Goal: Task Accomplishment & Management: Manage account settings

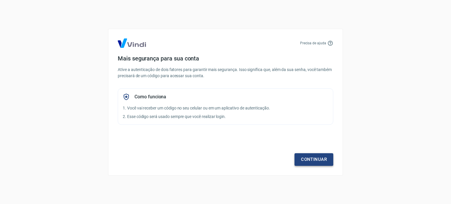
click at [322, 162] on link "Continuar" at bounding box center [314, 159] width 39 height 12
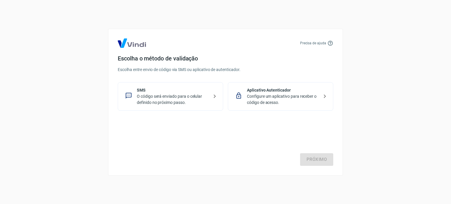
click at [266, 107] on div "Aplicativo Autenticador Configure um aplicativo para receber o código de acesso." at bounding box center [280, 96] width 105 height 28
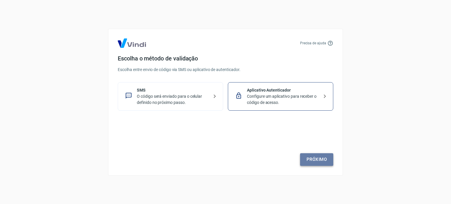
click at [318, 159] on link "Próximo" at bounding box center [316, 159] width 33 height 12
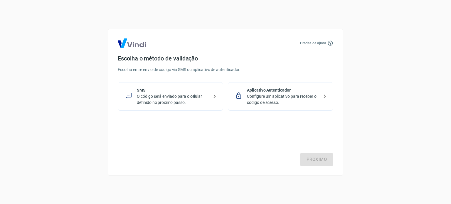
click at [158, 102] on p "O código será enviado para o celular definido no próximo passo." at bounding box center [173, 99] width 72 height 12
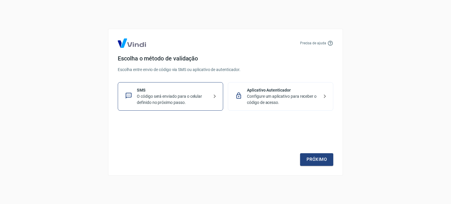
click at [338, 155] on div "Precisa de ajuda Escolha o método de validação Escolha entre envio de código vi…" at bounding box center [225, 102] width 235 height 147
click at [332, 159] on link "Próximo" at bounding box center [316, 159] width 33 height 12
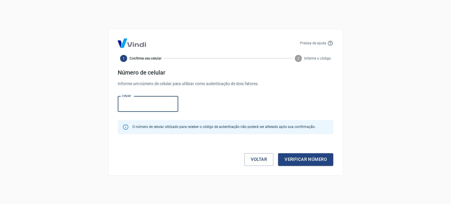
click at [146, 102] on input "Celular" at bounding box center [148, 104] width 60 height 16
type input "[PHONE_NUMBER]"
click at [323, 161] on button "Verificar número" at bounding box center [305, 159] width 55 height 12
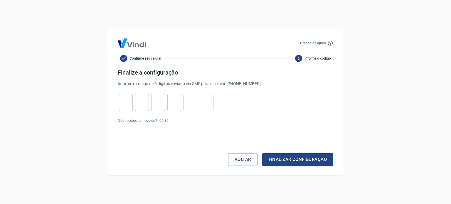
click at [130, 113] on form "Finalize a configuração Informe o código de 6 dígitos enviado via SMS para o ce…" at bounding box center [226, 117] width 216 height 97
click at [118, 101] on div "​ ​ ​ ​ ​ ​" at bounding box center [166, 102] width 97 height 17
click at [127, 107] on input "tel" at bounding box center [126, 102] width 14 height 13
type input "3"
type input "1"
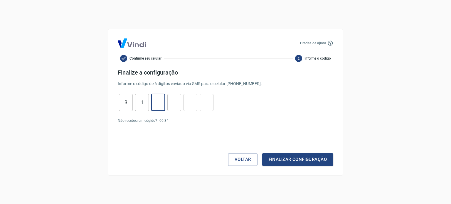
type input "5"
type input "7"
type input "1"
type input "6"
click at [287, 158] on button "Finalizar configuração" at bounding box center [297, 159] width 71 height 12
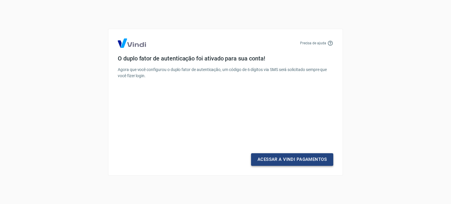
click at [278, 163] on link "Acessar a Vindi Pagamentos" at bounding box center [292, 159] width 82 height 12
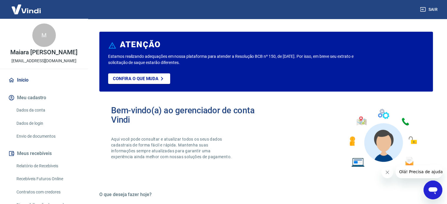
click at [387, 175] on button "Fechar mensagem da empresa" at bounding box center [387, 172] width 12 height 12
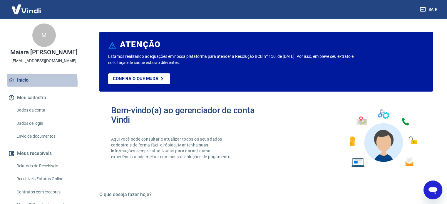
click at [19, 83] on link "Início" at bounding box center [44, 80] width 74 height 13
click at [31, 110] on link "Dados da conta" at bounding box center [47, 110] width 67 height 12
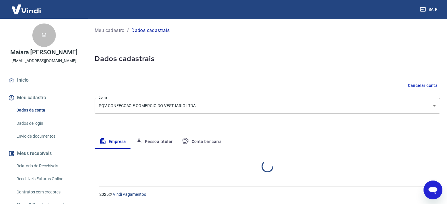
select select "SC"
select select "business"
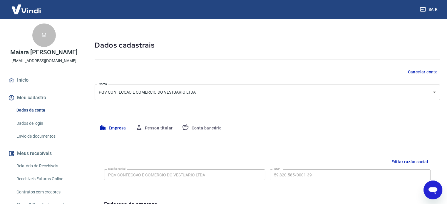
click at [148, 130] on button "Pessoa titular" at bounding box center [154, 128] width 47 height 14
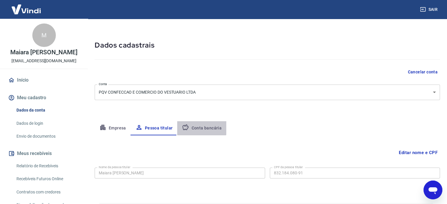
click at [197, 126] on button "Conta bancária" at bounding box center [201, 128] width 49 height 14
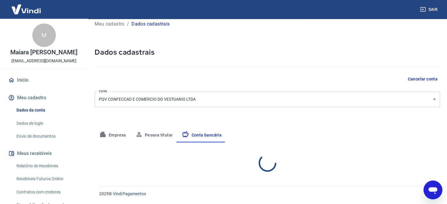
select select "1"
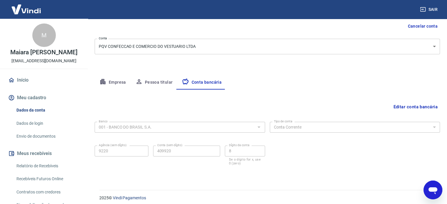
scroll to position [63, 0]
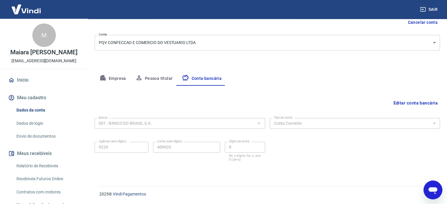
click at [34, 136] on link "Envio de documentos" at bounding box center [47, 136] width 67 height 12
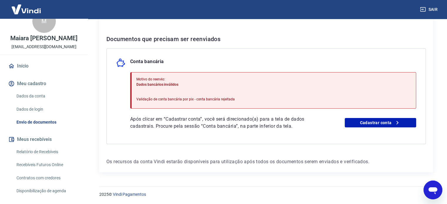
scroll to position [42, 0]
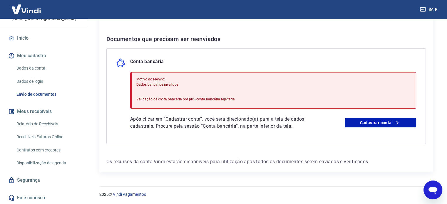
click at [55, 151] on link "Contratos com credores" at bounding box center [47, 150] width 67 height 12
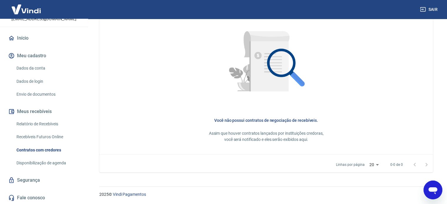
scroll to position [274, 0]
click at [40, 182] on link "Segurança" at bounding box center [44, 180] width 74 height 13
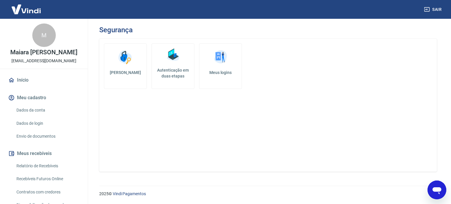
click at [26, 77] on link "Início" at bounding box center [44, 80] width 74 height 13
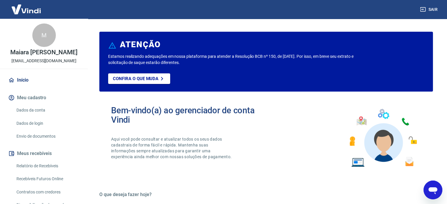
click at [42, 54] on p "Maiara [PERSON_NAME]" at bounding box center [43, 52] width 67 height 6
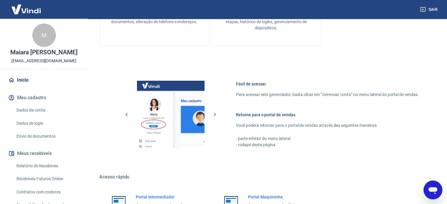
click at [61, 61] on p "[EMAIL_ADDRESS][DOMAIN_NAME]" at bounding box center [43, 61] width 65 height 6
click at [42, 40] on div "M" at bounding box center [43, 34] width 23 height 23
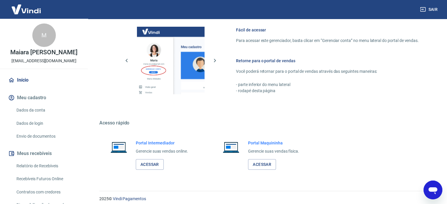
scroll to position [320, 0]
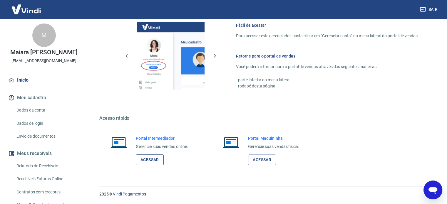
click at [148, 161] on link "Acessar" at bounding box center [150, 159] width 28 height 11
click at [33, 82] on link "Início" at bounding box center [44, 80] width 74 height 13
click at [41, 132] on link "Envio de documentos" at bounding box center [47, 136] width 67 height 12
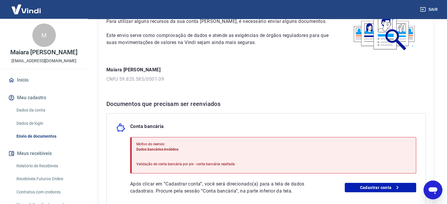
scroll to position [88, 0]
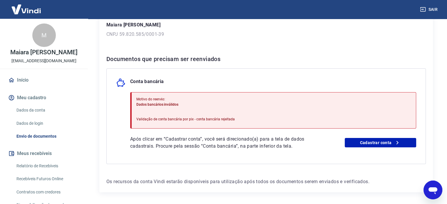
click at [373, 148] on div "Após clicar em “Cadastrar conta”, você será direcionado(a) para a tela de dados…" at bounding box center [273, 143] width 286 height 14
click at [368, 142] on link "Cadastrar conta" at bounding box center [379, 142] width 71 height 9
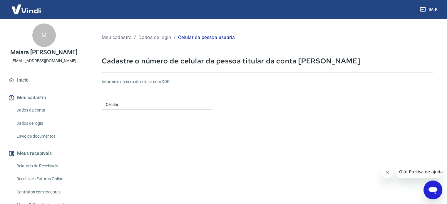
click at [142, 104] on input "Celular" at bounding box center [157, 104] width 110 height 11
click at [122, 106] on input "Celular" at bounding box center [157, 104] width 110 height 11
type input "(9"
click at [111, 105] on input "(48) 99184-6848" at bounding box center [157, 104] width 110 height 11
drag, startPoint x: 148, startPoint y: 107, endPoint x: 113, endPoint y: 108, distance: 34.7
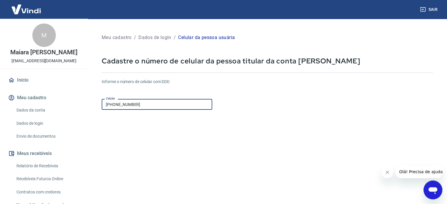
click at [113, 108] on input "(49) 91846-8489" at bounding box center [157, 104] width 110 height 11
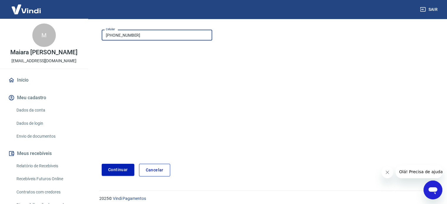
scroll to position [74, 0]
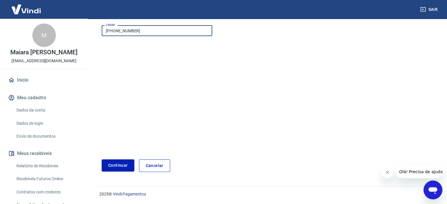
type input "(49) 99184-6848"
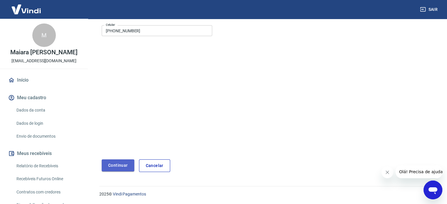
click at [119, 163] on button "Continuar" at bounding box center [118, 165] width 33 height 12
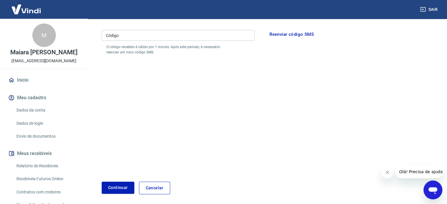
click at [155, 35] on input "Código" at bounding box center [178, 35] width 153 height 11
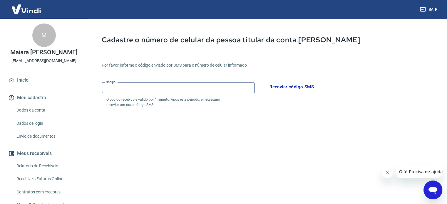
scroll to position [37, 0]
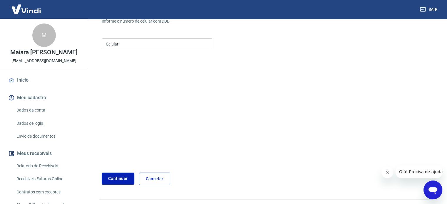
scroll to position [44, 0]
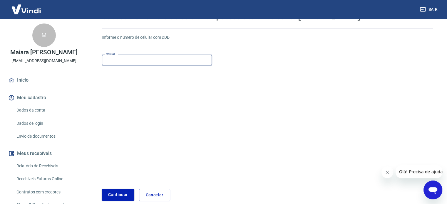
click at [120, 63] on input "Celular" at bounding box center [157, 60] width 110 height 11
type input "[PHONE_NUMBER]"
click at [127, 191] on button "Continuar" at bounding box center [118, 195] width 33 height 12
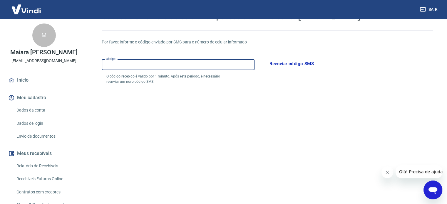
click at [178, 69] on input "Código" at bounding box center [178, 64] width 153 height 11
type input "596019,"
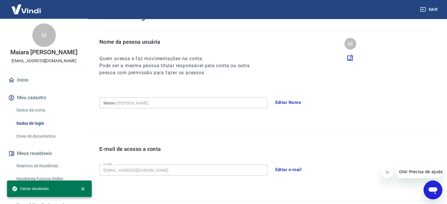
type input "[PHONE_NUMBER]"
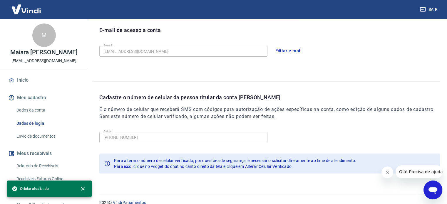
scroll to position [171, 0]
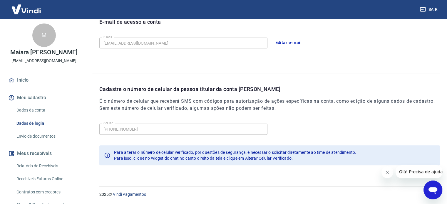
click at [388, 174] on icon "Fechar mensagem da empresa" at bounding box center [387, 172] width 3 height 3
click at [36, 139] on link "Envio de documentos" at bounding box center [47, 136] width 67 height 12
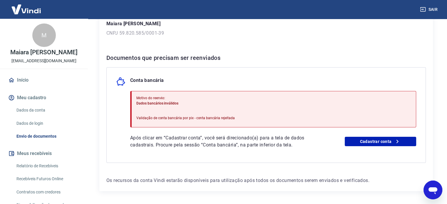
scroll to position [108, 0]
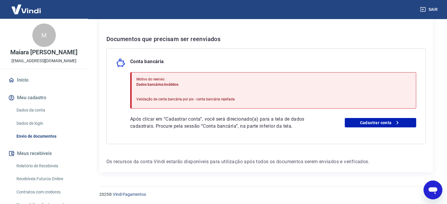
click at [32, 83] on link "Início" at bounding box center [44, 80] width 74 height 13
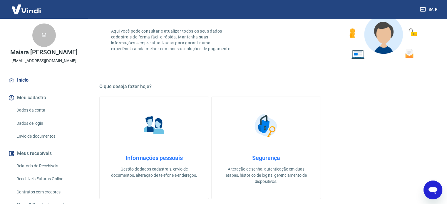
scroll to position [320, 0]
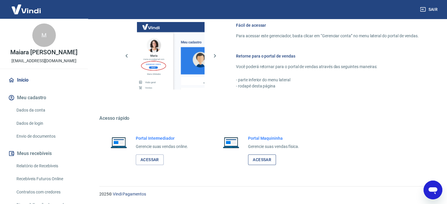
click at [267, 159] on link "Acessar" at bounding box center [262, 159] width 28 height 11
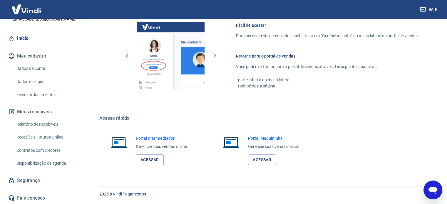
scroll to position [42, 0]
click at [48, 123] on link "Relatório de Recebíveis" at bounding box center [47, 124] width 67 height 12
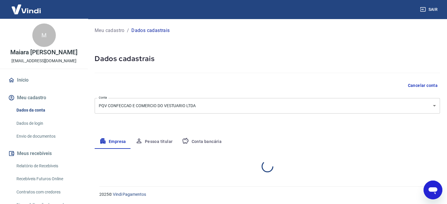
select select "SC"
select select "business"
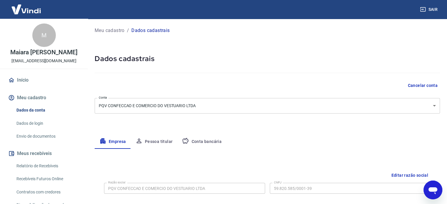
click at [203, 136] on button "Conta bancária" at bounding box center [201, 142] width 49 height 14
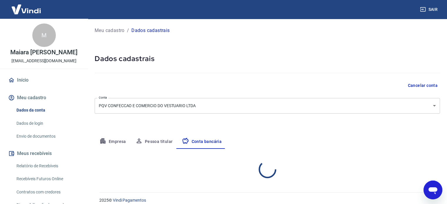
select select "1"
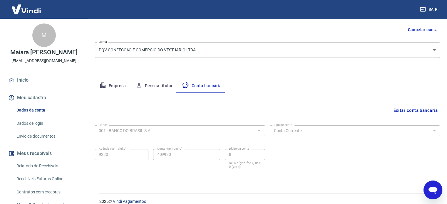
scroll to position [63, 0]
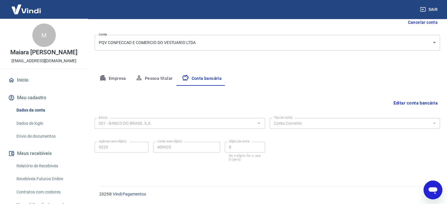
click at [161, 163] on form "Banco 001 - BANCO DO BRASIL S.A. Banco Tipo de conta Conta Corrente Conta Poupa…" at bounding box center [267, 144] width 345 height 56
click at [395, 100] on button "Editar conta bancária" at bounding box center [415, 102] width 49 height 11
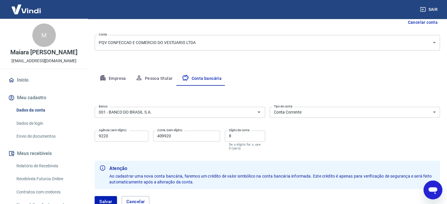
click at [123, 136] on input "9220" at bounding box center [122, 136] width 54 height 11
click at [183, 142] on div "Conta (sem dígito) 409920 Conta (sem dígito)" at bounding box center [186, 141] width 67 height 20
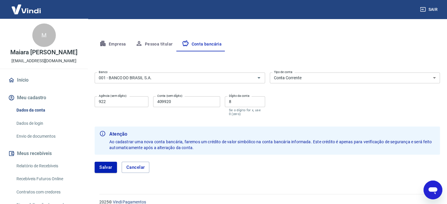
scroll to position [105, 0]
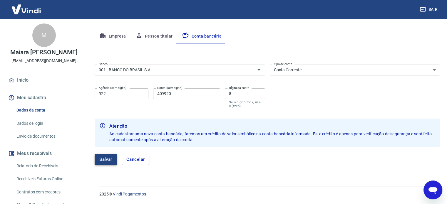
click at [103, 156] on button "Salvar" at bounding box center [106, 159] width 22 height 11
click at [98, 94] on input "922" at bounding box center [122, 93] width 54 height 11
type input "0922"
click at [112, 164] on button "Salvar" at bounding box center [106, 159] width 22 height 11
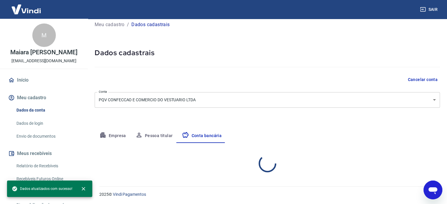
select select "1"
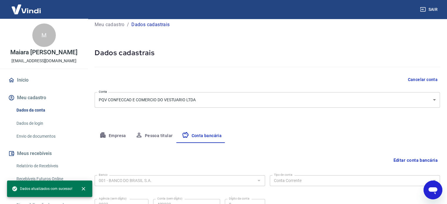
scroll to position [63, 0]
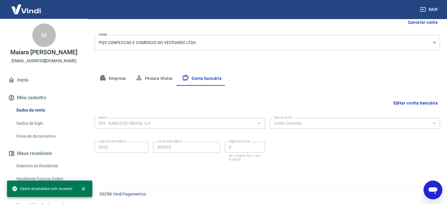
click at [35, 99] on button "Meu cadastro" at bounding box center [44, 97] width 74 height 13
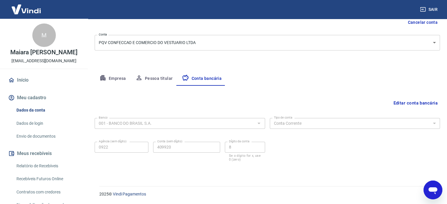
click at [206, 40] on body "Sair M Maiara Angelica Chies porquinhovoador@outlook.com.br Início Meu cadastro…" at bounding box center [223, 39] width 447 height 204
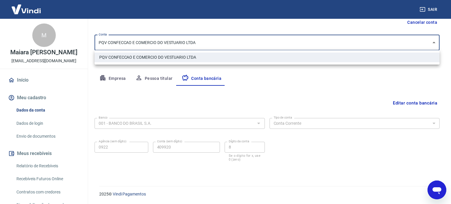
click at [26, 79] on div at bounding box center [225, 102] width 451 height 204
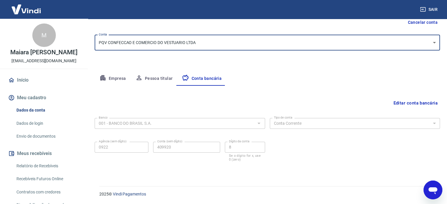
click at [28, 120] on link "Dados de login" at bounding box center [47, 123] width 67 height 12
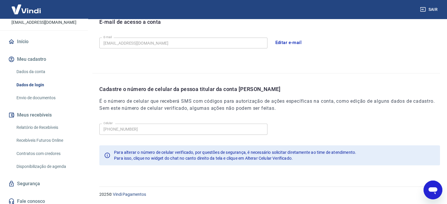
scroll to position [42, 0]
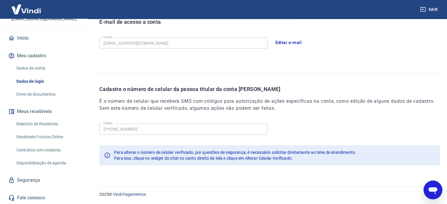
click at [38, 137] on link "Recebíveis Futuros Online" at bounding box center [47, 137] width 67 height 12
click at [38, 94] on link "Envio de documentos" at bounding box center [47, 94] width 67 height 12
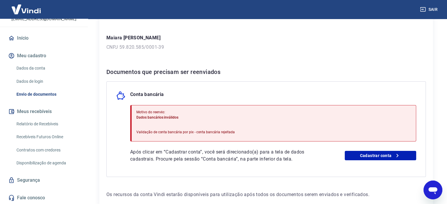
scroll to position [108, 0]
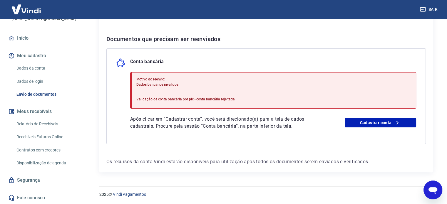
click at [179, 94] on div "Motivo do reenvio: Dados bancários inválidos Validação de conta bancária por pi…" at bounding box center [185, 90] width 98 height 32
click at [376, 121] on link "Cadastrar conta" at bounding box center [379, 122] width 71 height 9
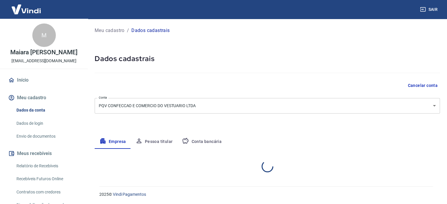
select select "SC"
select select "business"
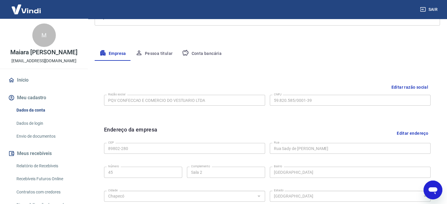
click at [208, 47] on button "Conta bancária" at bounding box center [201, 54] width 49 height 14
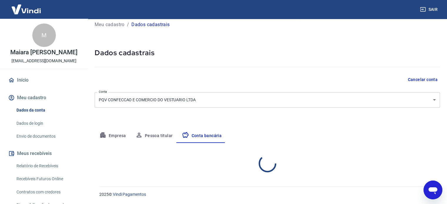
select select "1"
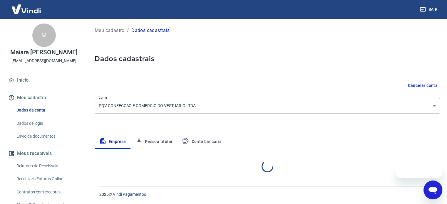
select select "SC"
select select "business"
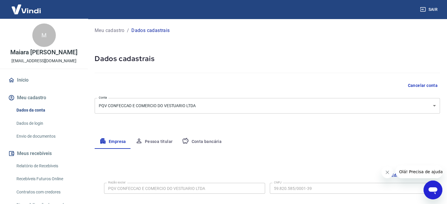
click at [208, 143] on button "Conta bancária" at bounding box center [201, 142] width 49 height 14
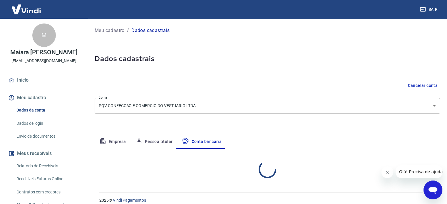
select select "1"
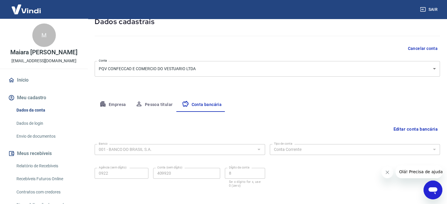
scroll to position [63, 0]
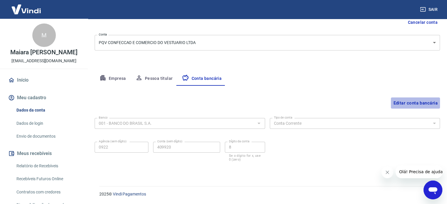
click at [431, 102] on button "Editar conta bancária" at bounding box center [415, 102] width 49 height 11
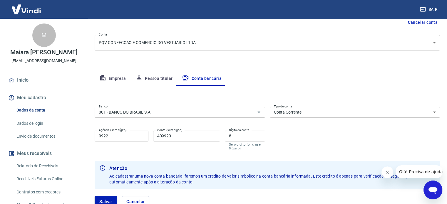
click at [178, 137] on input "409920" at bounding box center [186, 136] width 67 height 11
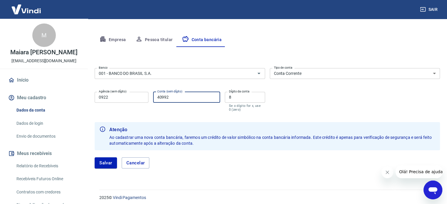
scroll to position [105, 0]
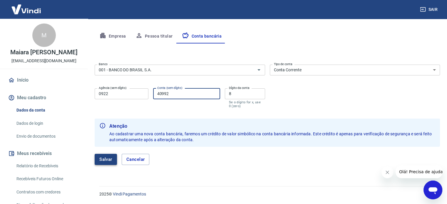
type input "40992"
click at [97, 155] on button "Salvar" at bounding box center [106, 159] width 22 height 11
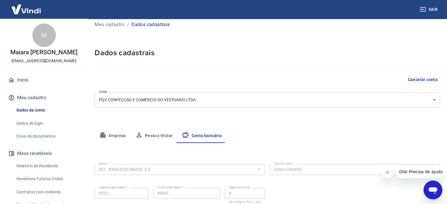
select select "1"
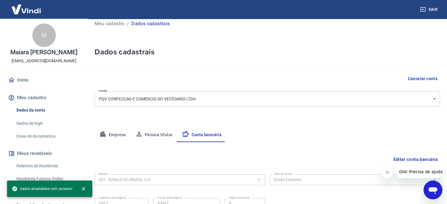
scroll to position [0, 0]
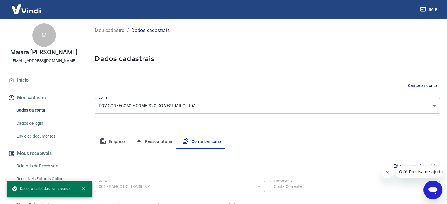
click at [14, 79] on icon at bounding box center [11, 80] width 6 height 6
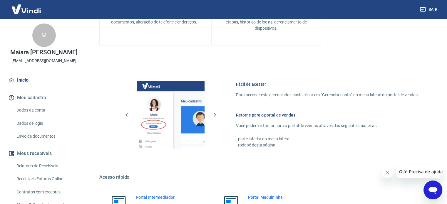
scroll to position [320, 0]
